Goal: Task Accomplishment & Management: Manage account settings

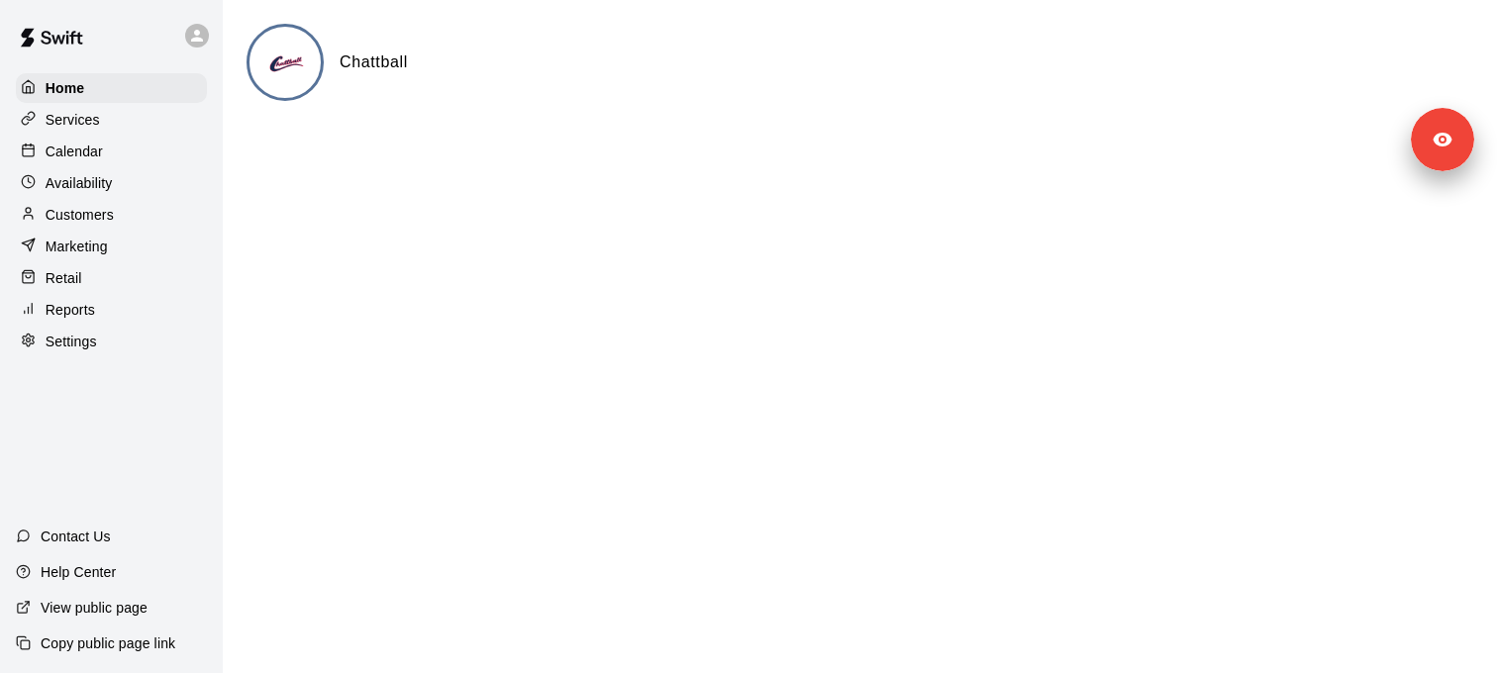
click at [121, 125] on div "Services" at bounding box center [111, 120] width 191 height 30
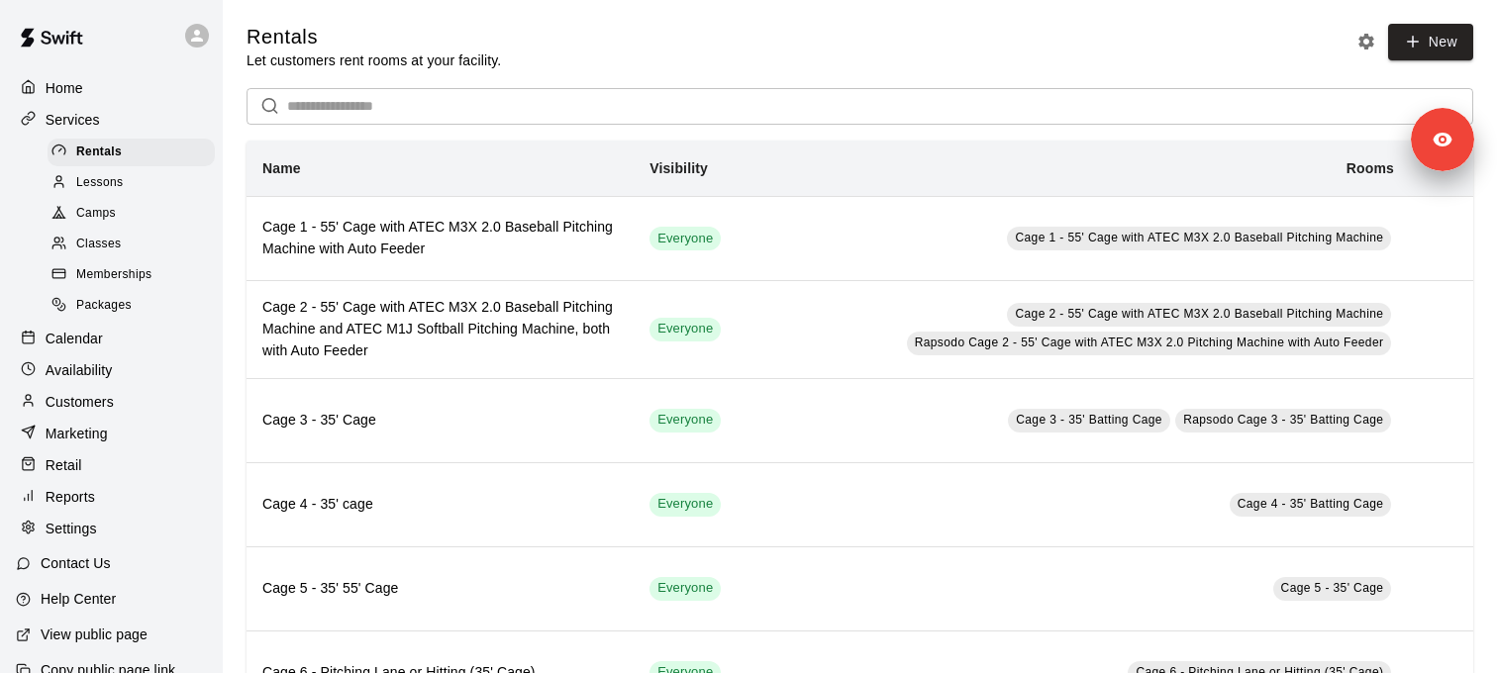
click at [124, 236] on div "Classes" at bounding box center [131, 245] width 167 height 28
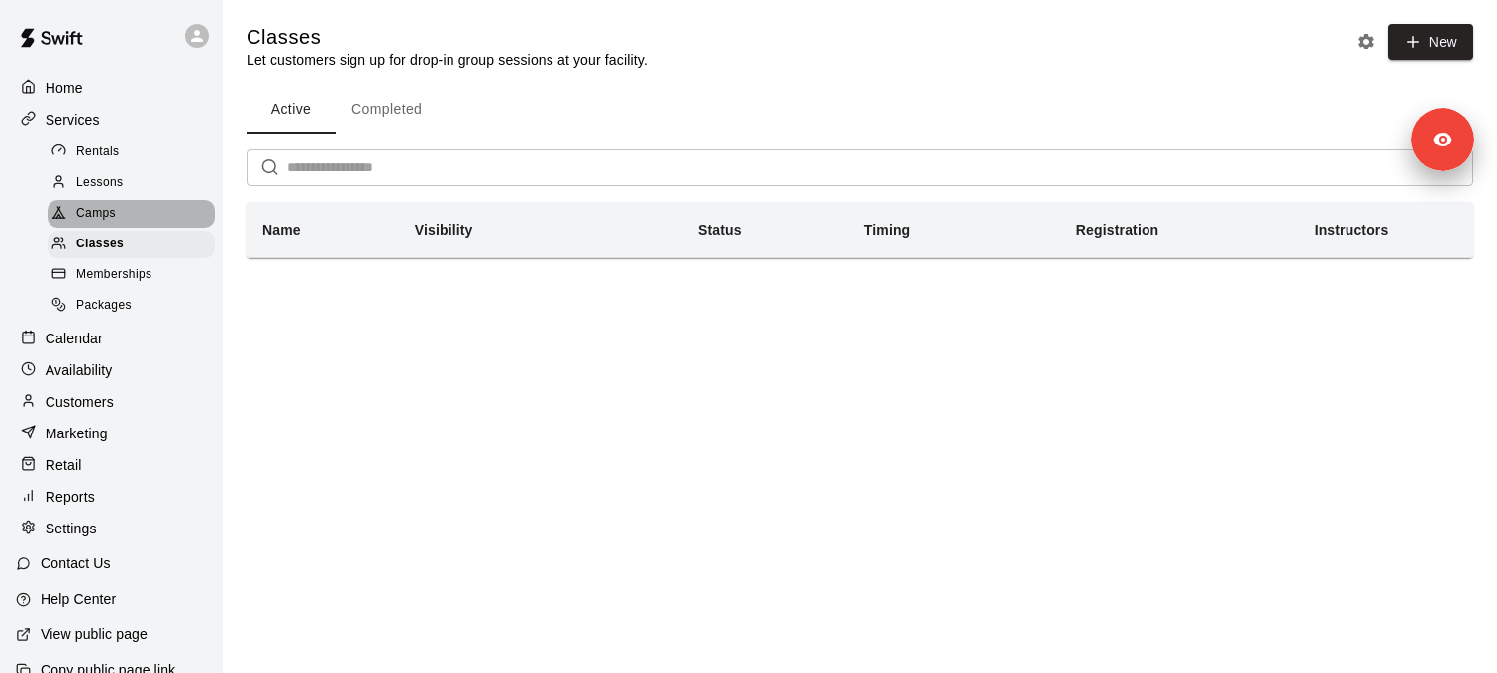
click at [130, 213] on div "Camps" at bounding box center [131, 214] width 167 height 28
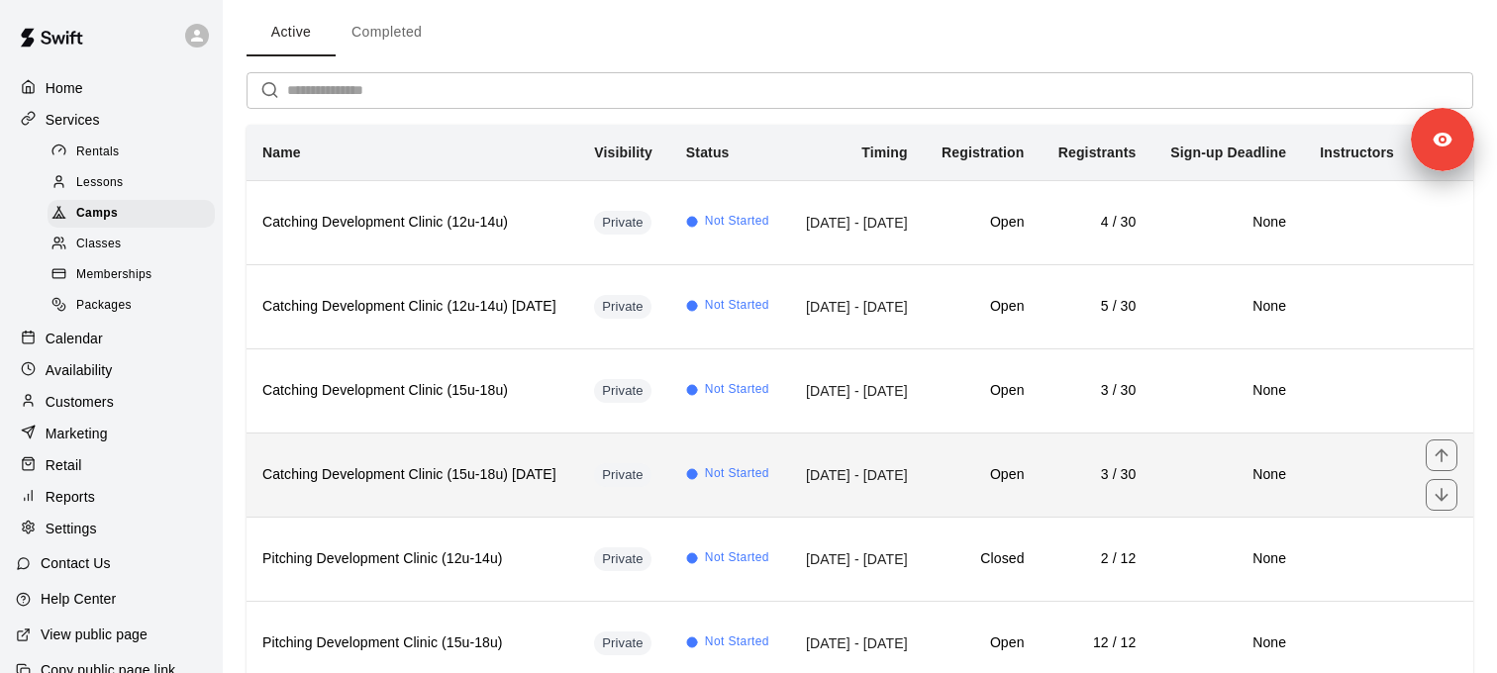
scroll to position [168, 0]
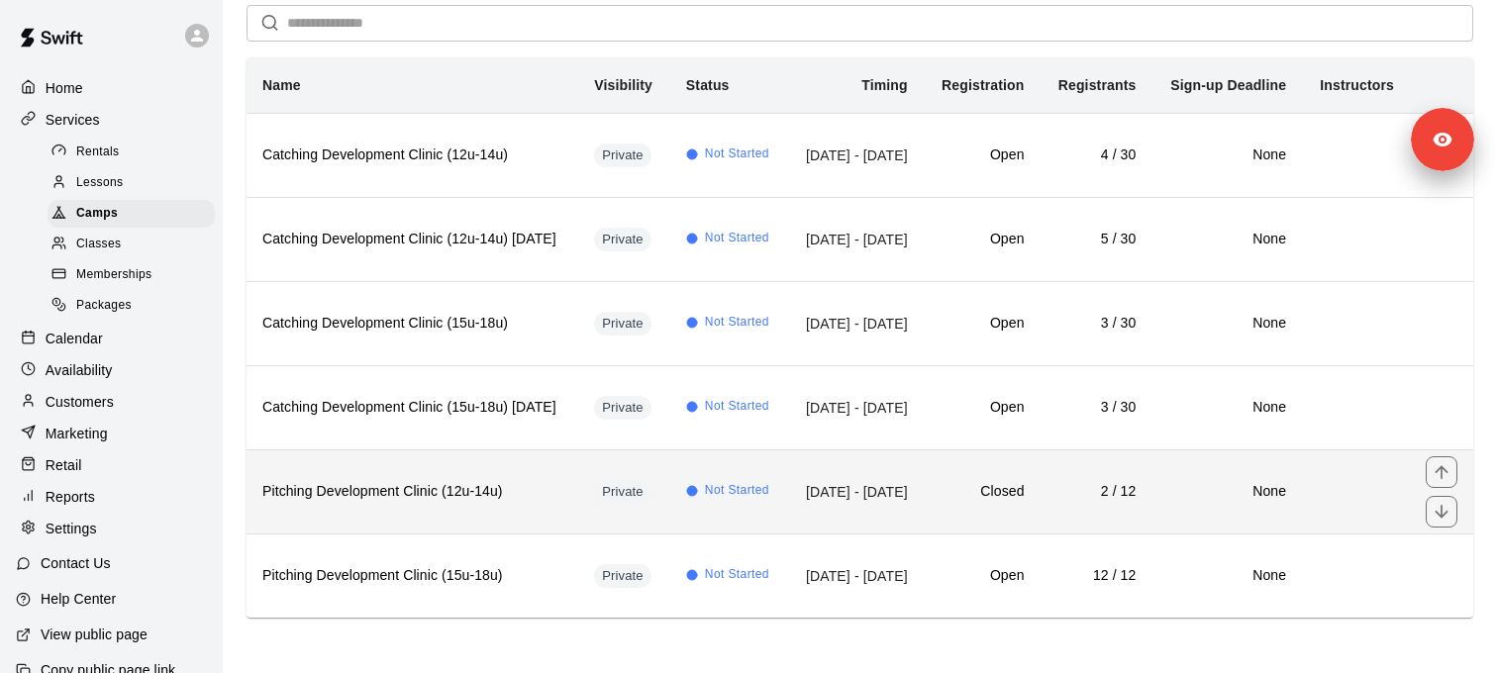
click at [449, 505] on th "Pitching Development Clinic (12u-14u)" at bounding box center [413, 492] width 332 height 84
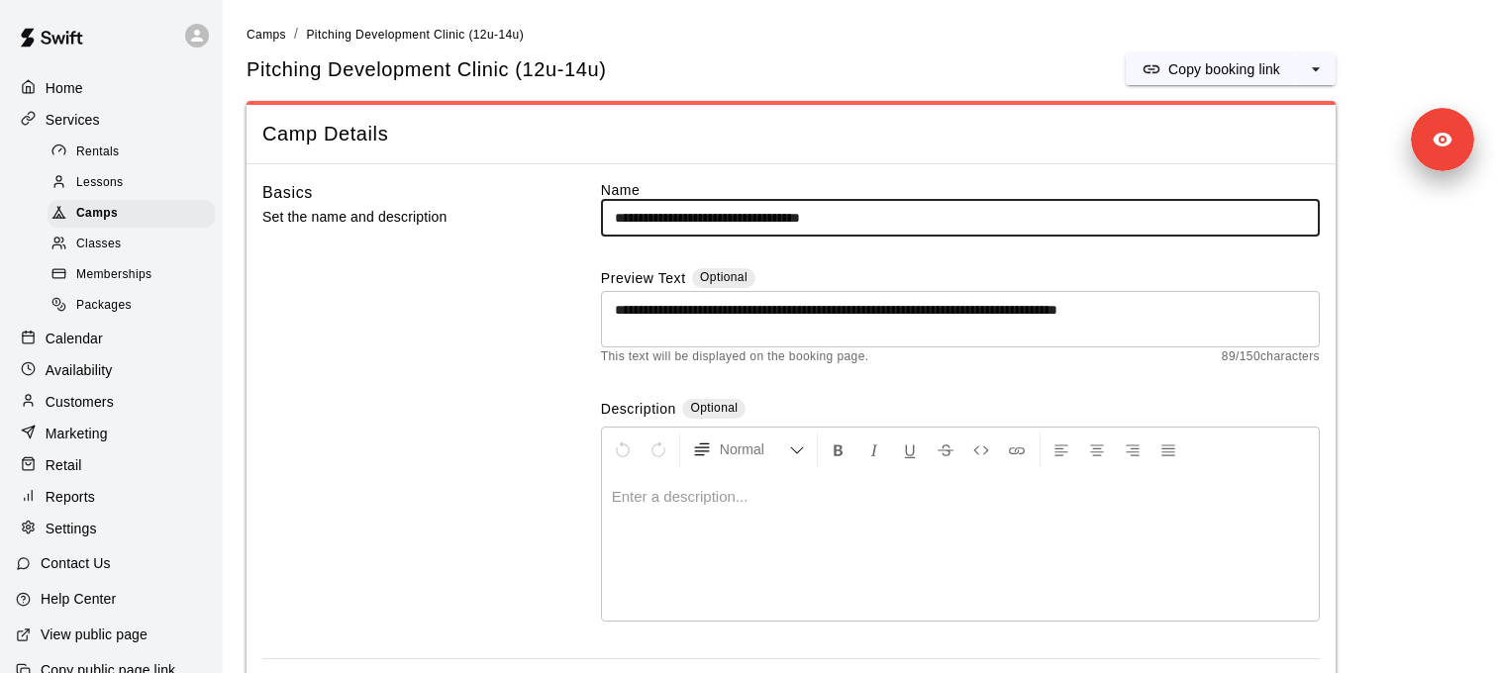
click at [358, 77] on h5 "Pitching Development Clinic (12u-14u)" at bounding box center [426, 69] width 359 height 27
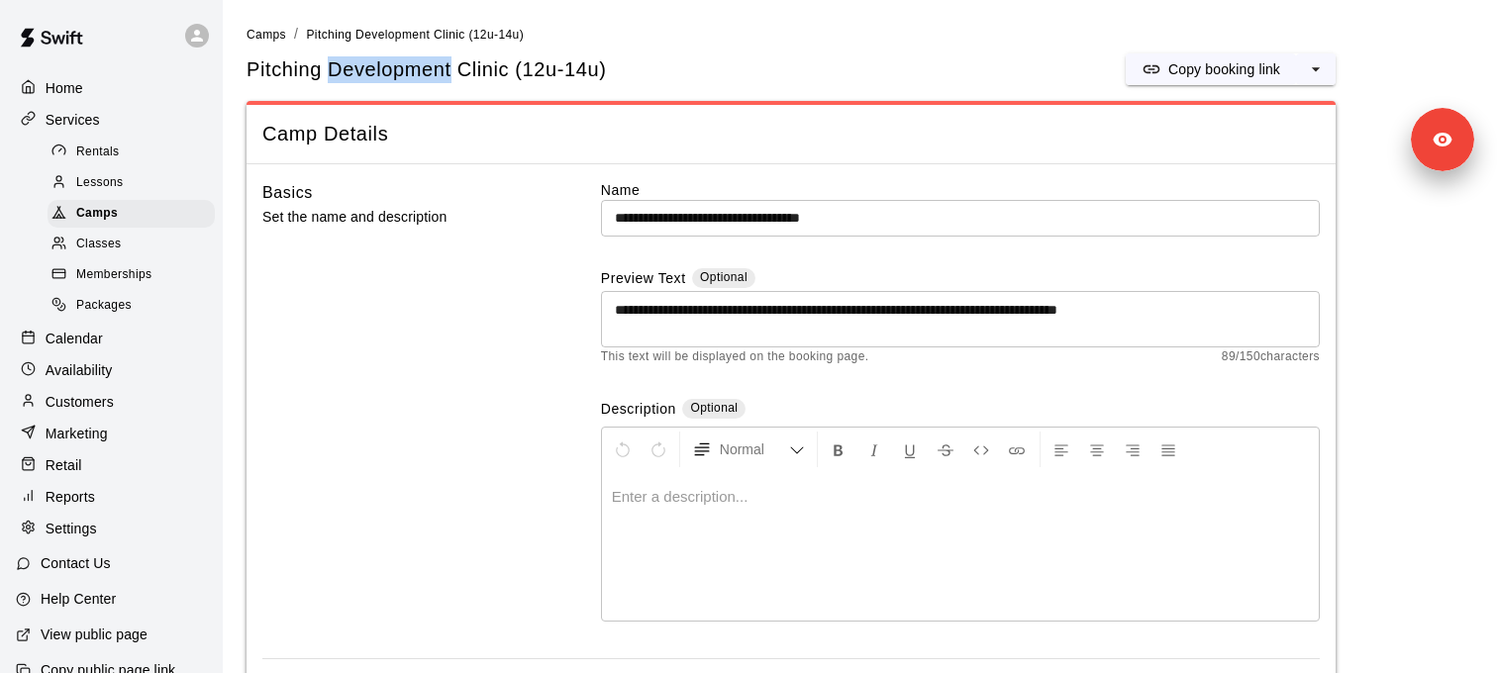
click at [358, 77] on h5 "Pitching Development Clinic (12u-14u)" at bounding box center [426, 69] width 359 height 27
copy div "Pitching Development Clinic (12u-14u) Copy booking link"
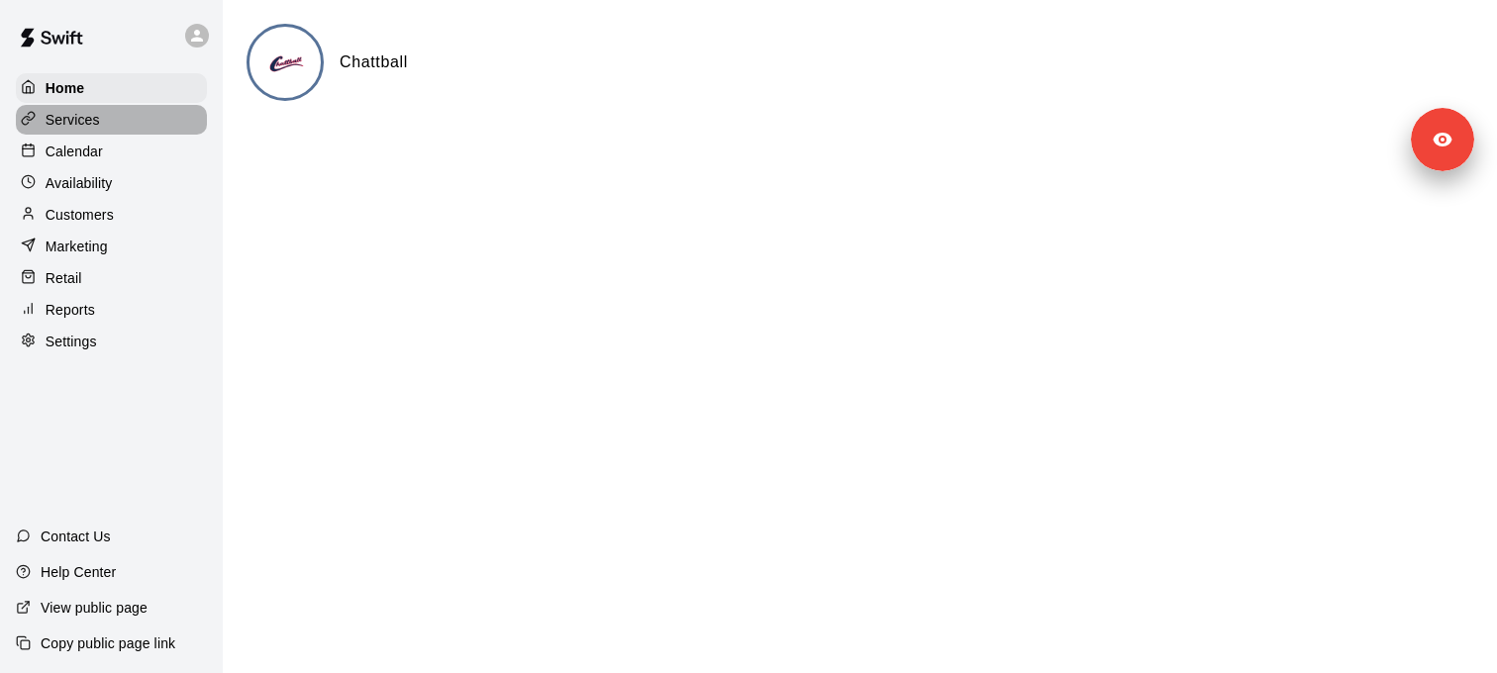
click at [140, 119] on div "Services" at bounding box center [111, 120] width 191 height 30
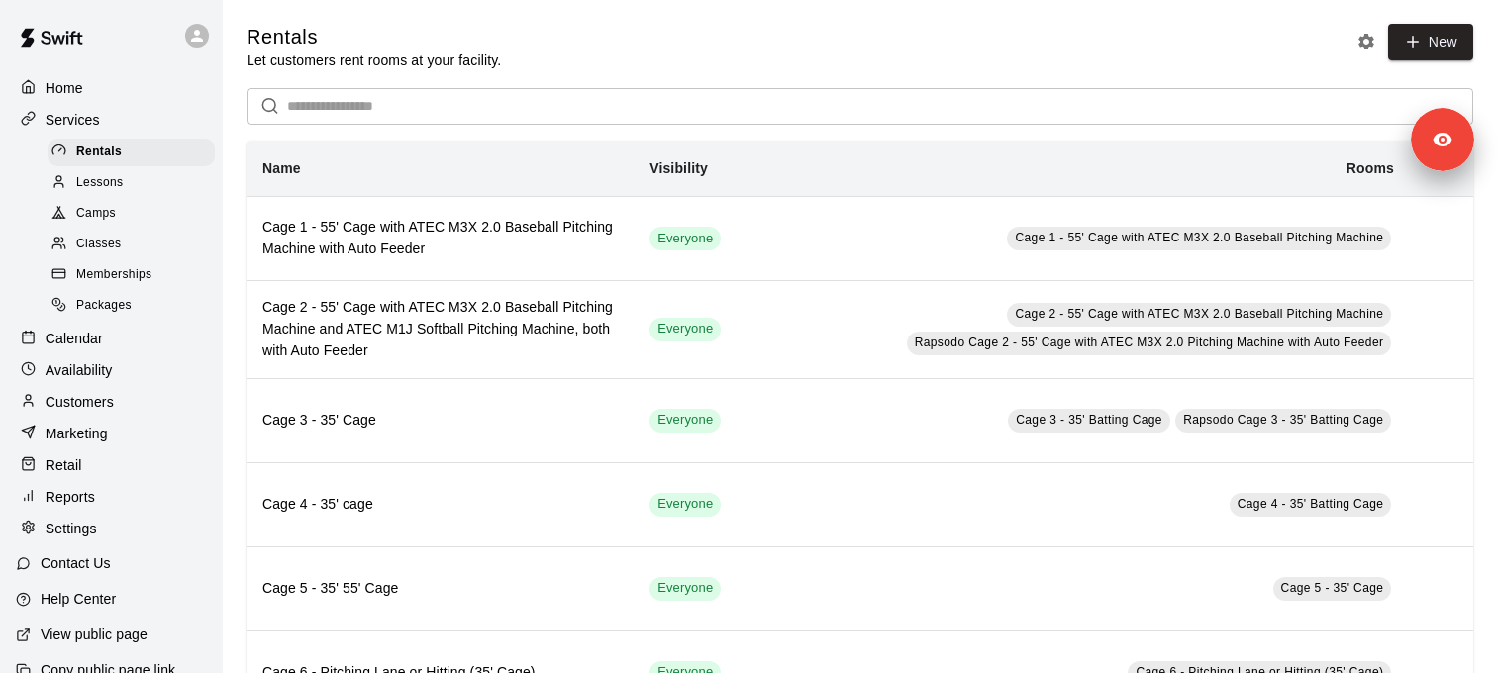
click at [155, 232] on div "Classes" at bounding box center [131, 245] width 167 height 28
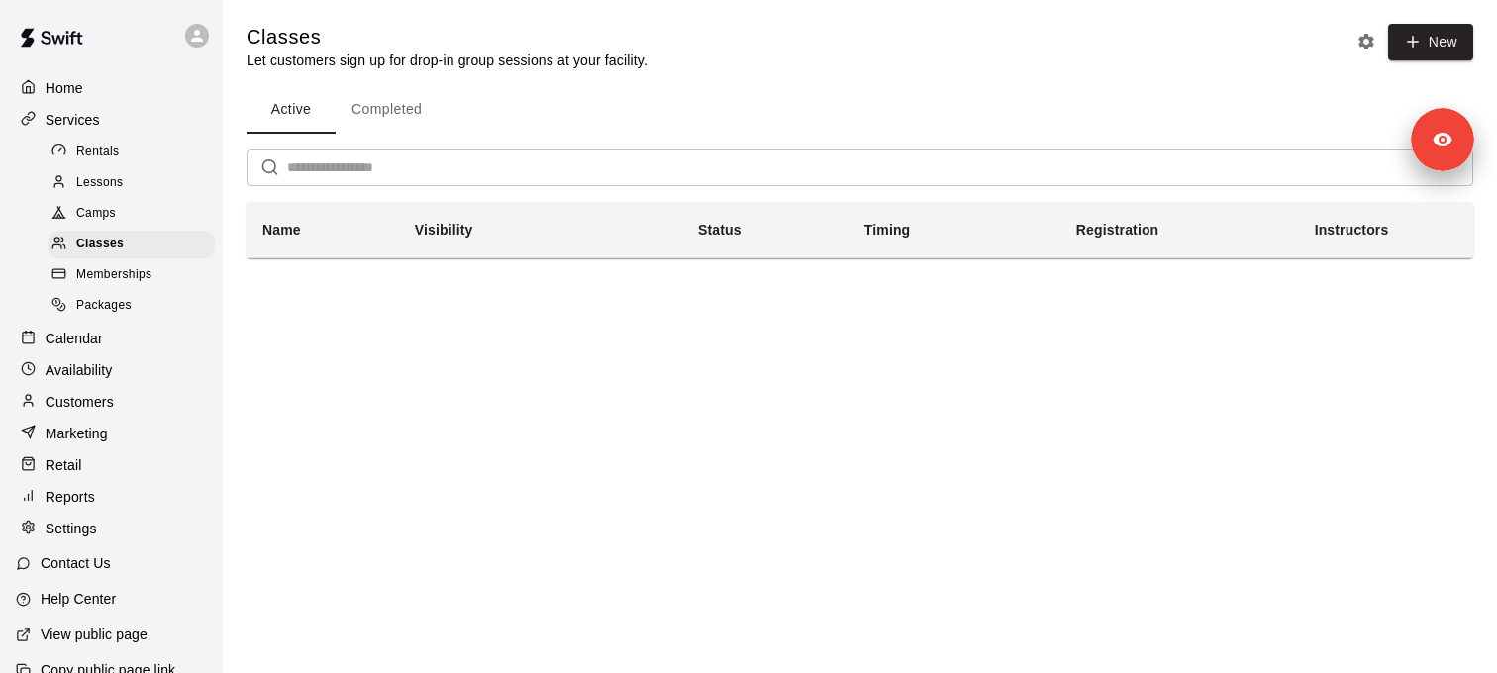
click at [161, 218] on div "Camps" at bounding box center [131, 214] width 167 height 28
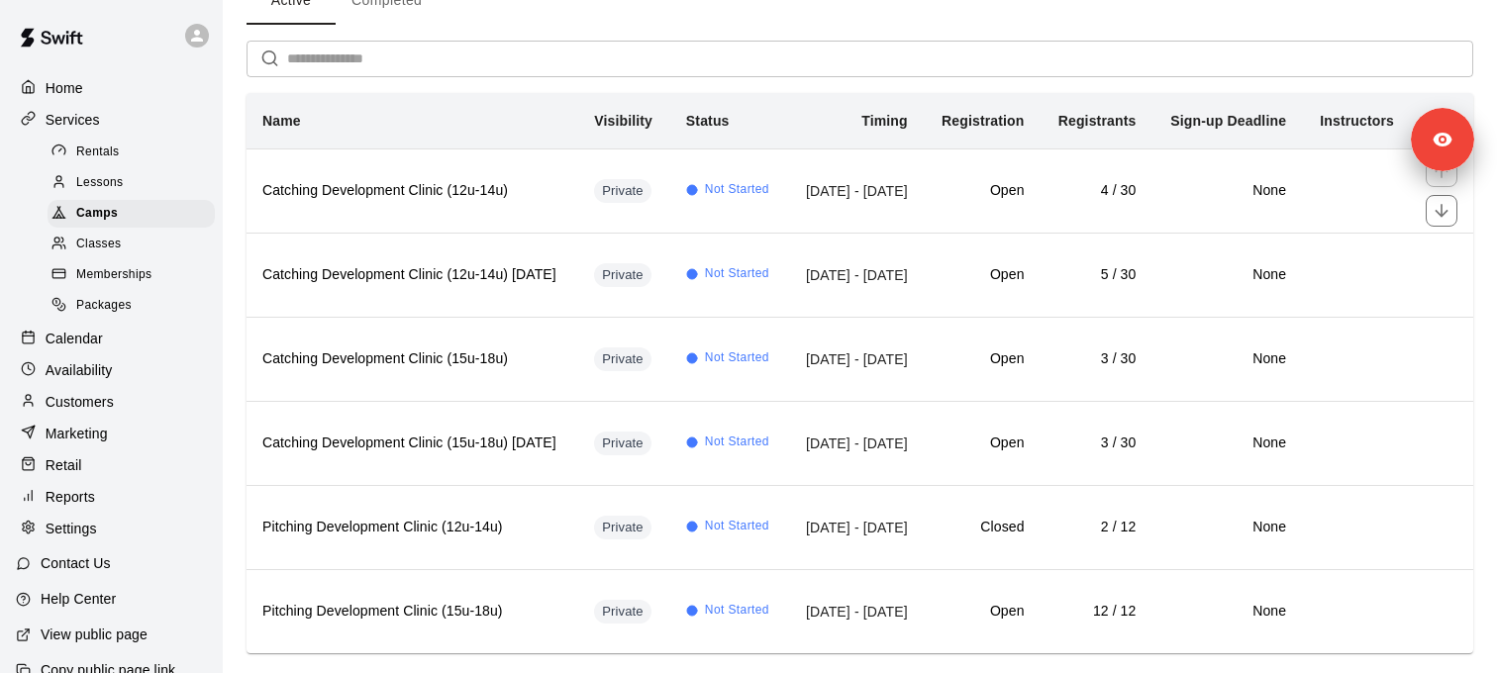
scroll to position [168, 0]
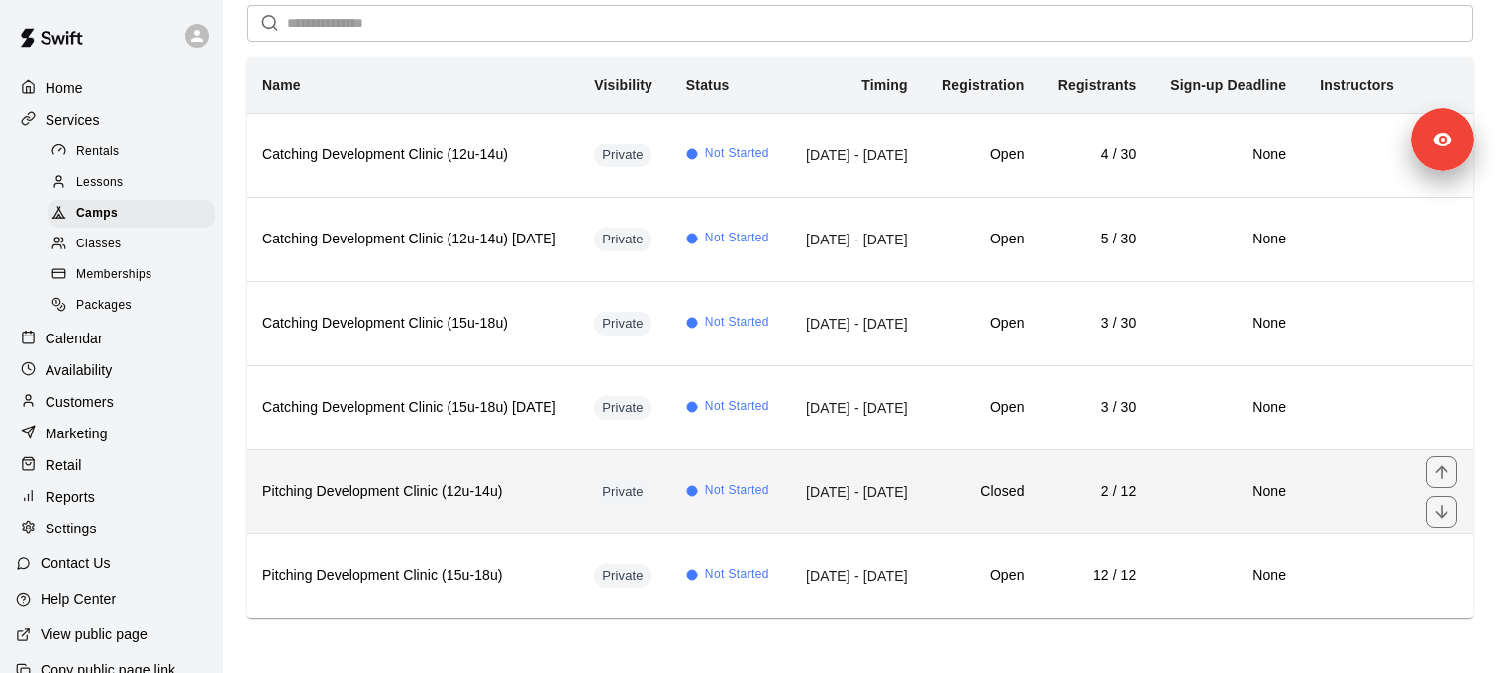
click at [547, 504] on th "Pitching Development Clinic (12u-14u)" at bounding box center [413, 492] width 332 height 84
